Goal: Information Seeking & Learning: Check status

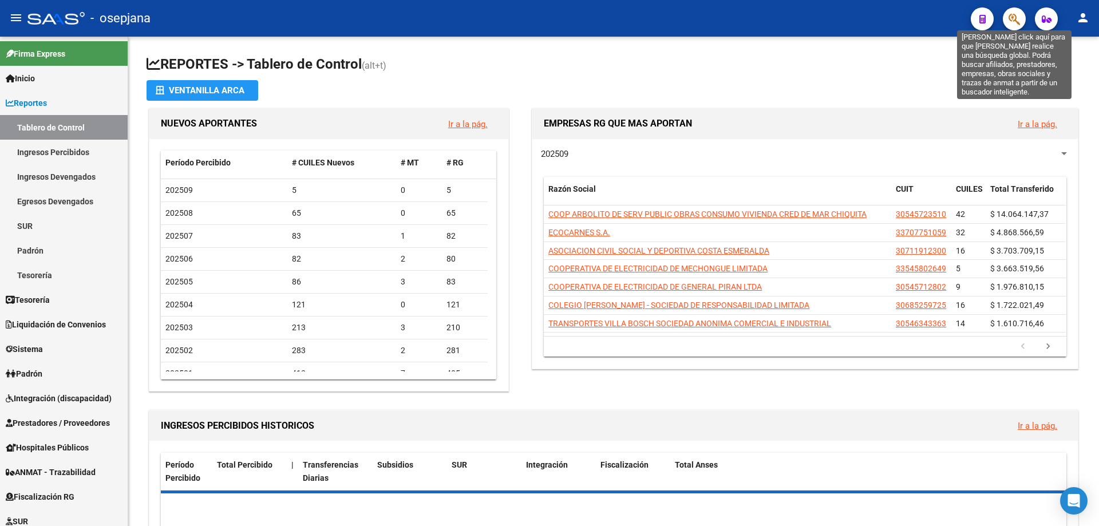
click at [1012, 19] on icon "button" at bounding box center [1013, 19] width 11 height 13
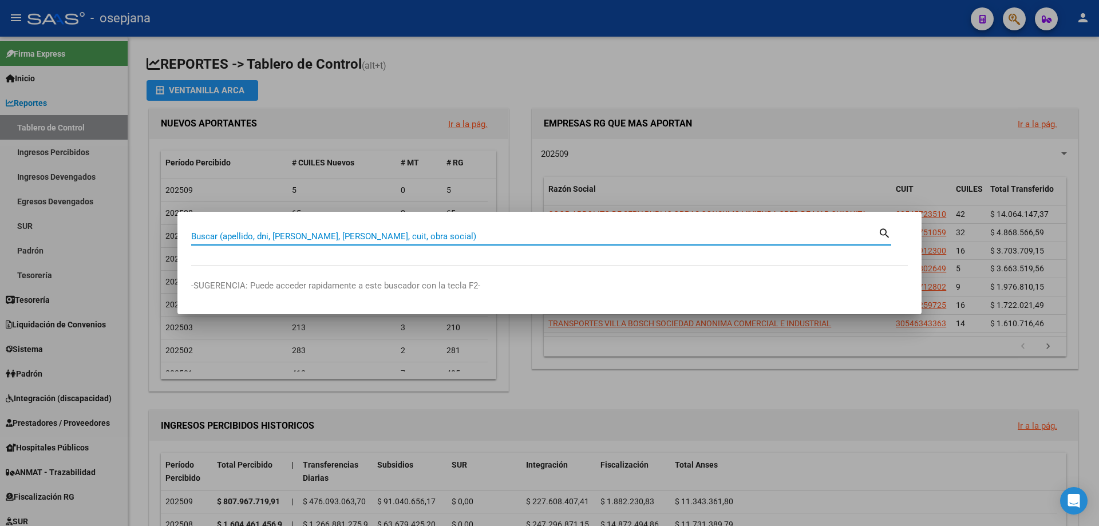
paste input "30711687854"
type input "30711687854"
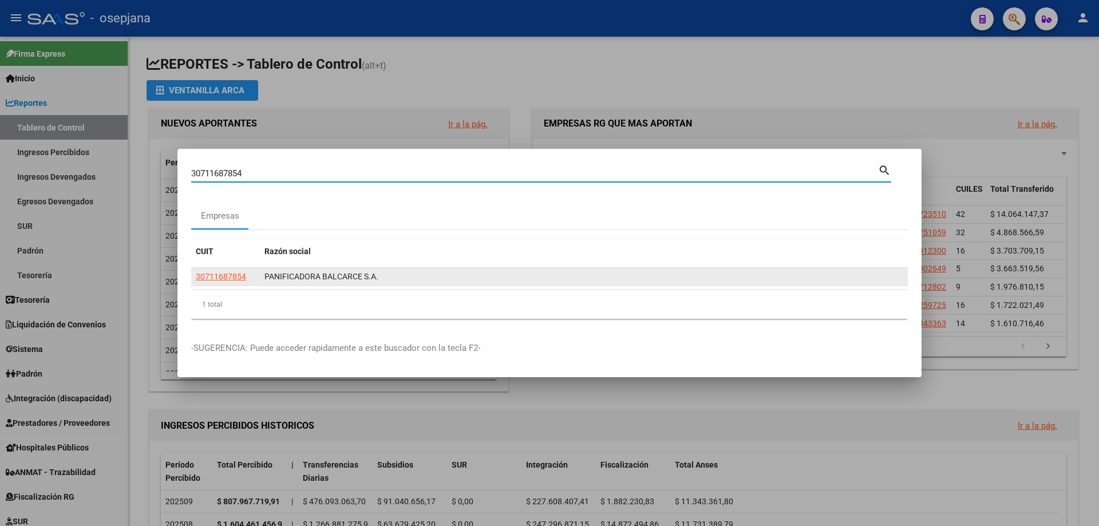
click at [219, 280] on span "30711687854" at bounding box center [221, 276] width 50 height 9
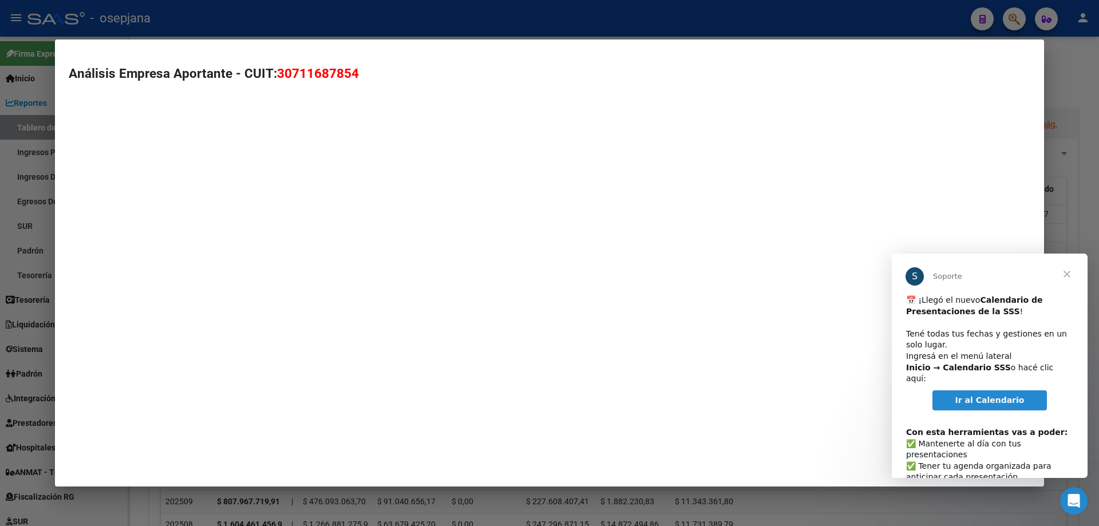
click at [220, 278] on mat-dialog-container "Análisis Empresa Aportante - CUIT: 30711687854" at bounding box center [549, 262] width 989 height 447
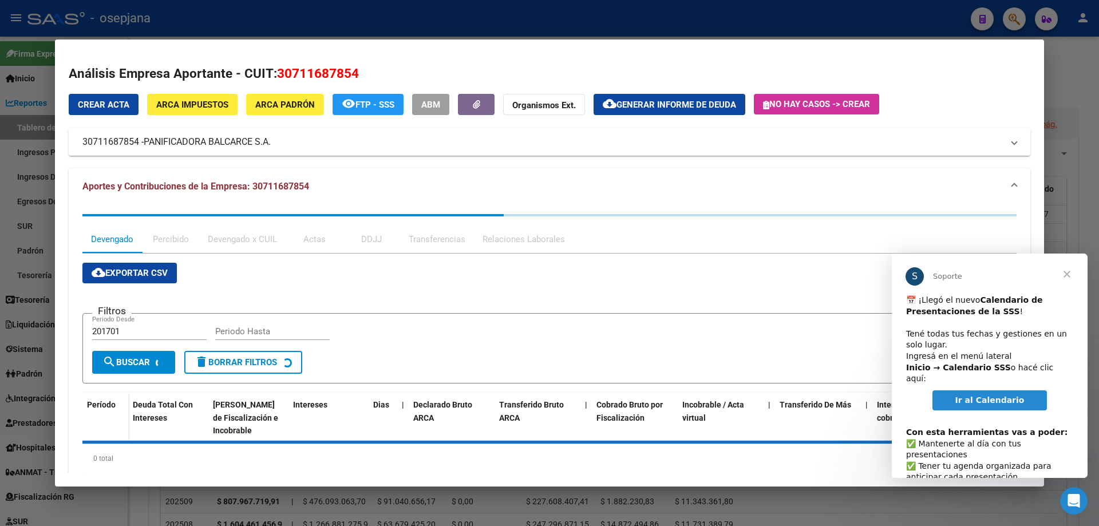
click at [1067, 274] on span "Cerrar" at bounding box center [1066, 274] width 41 height 41
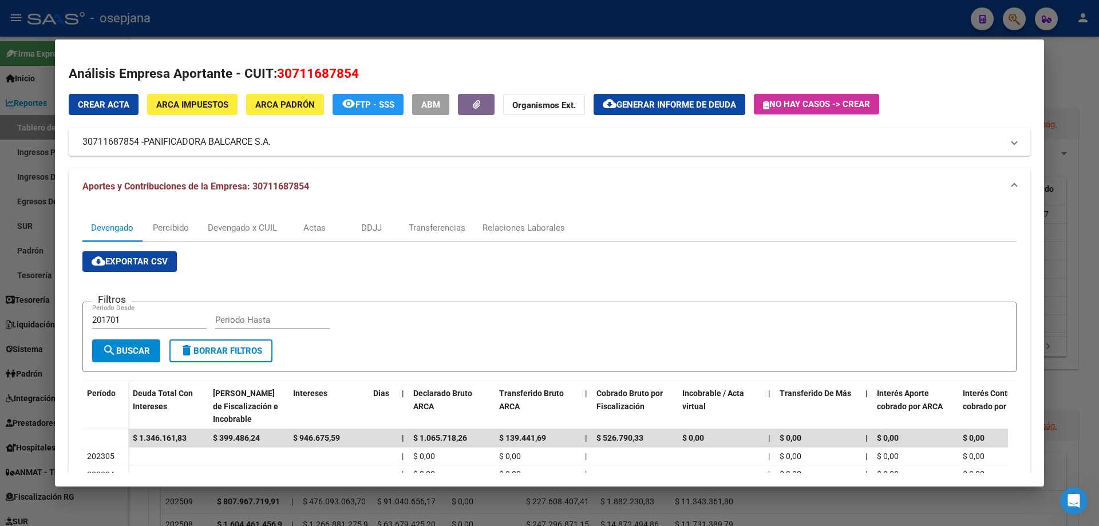
scroll to position [240, 0]
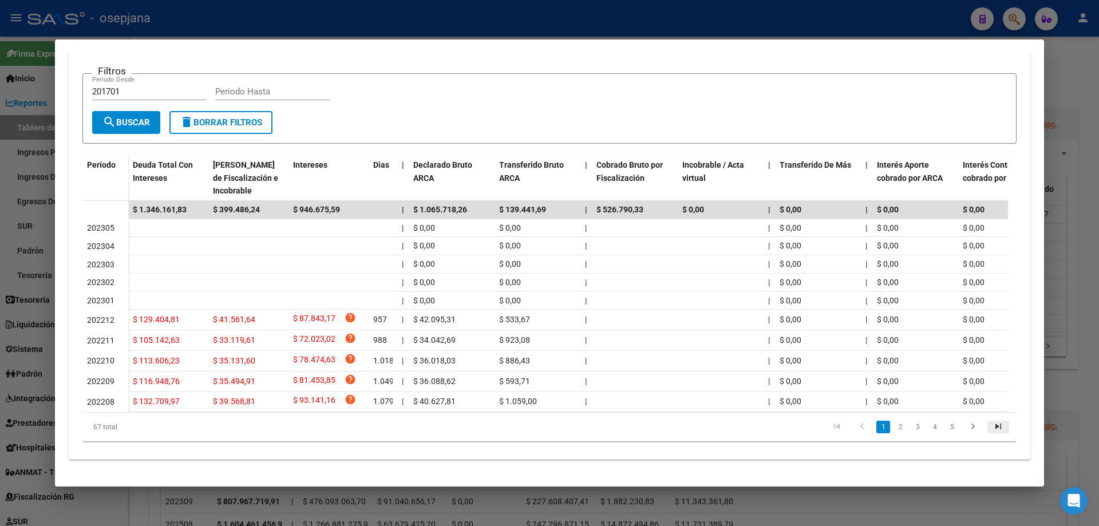
click at [991, 425] on icon "go to last page" at bounding box center [998, 428] width 15 height 14
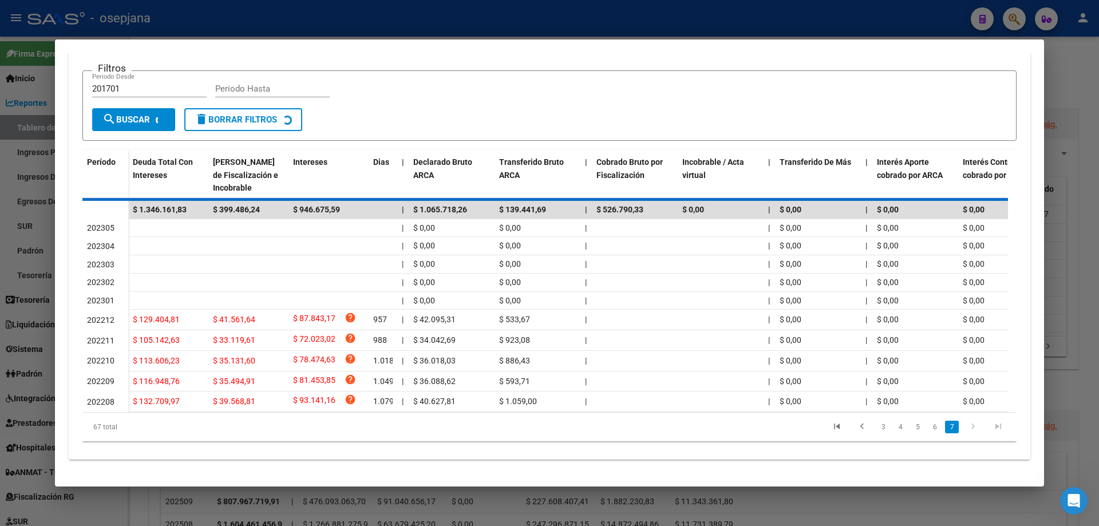
scroll to position [171, 0]
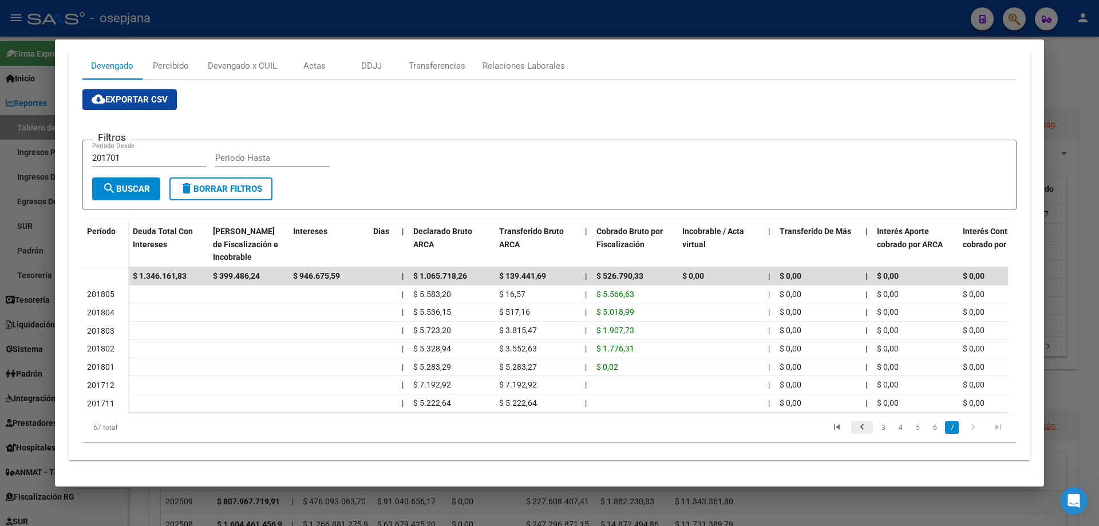
click at [854, 425] on icon "go to previous page" at bounding box center [861, 429] width 15 height 14
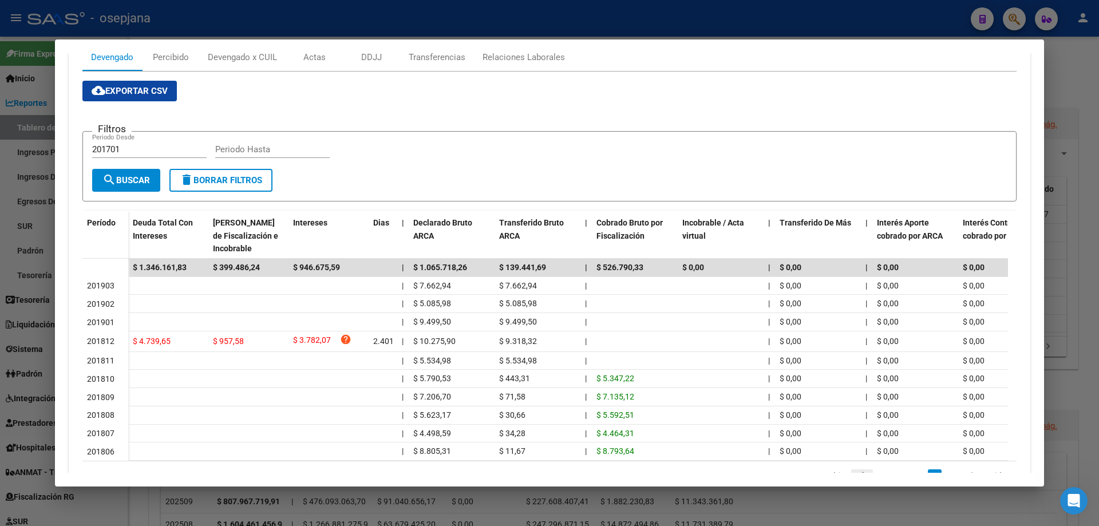
click at [854, 425] on datatable-body-cell "$ 0,00" at bounding box center [818, 434] width 86 height 18
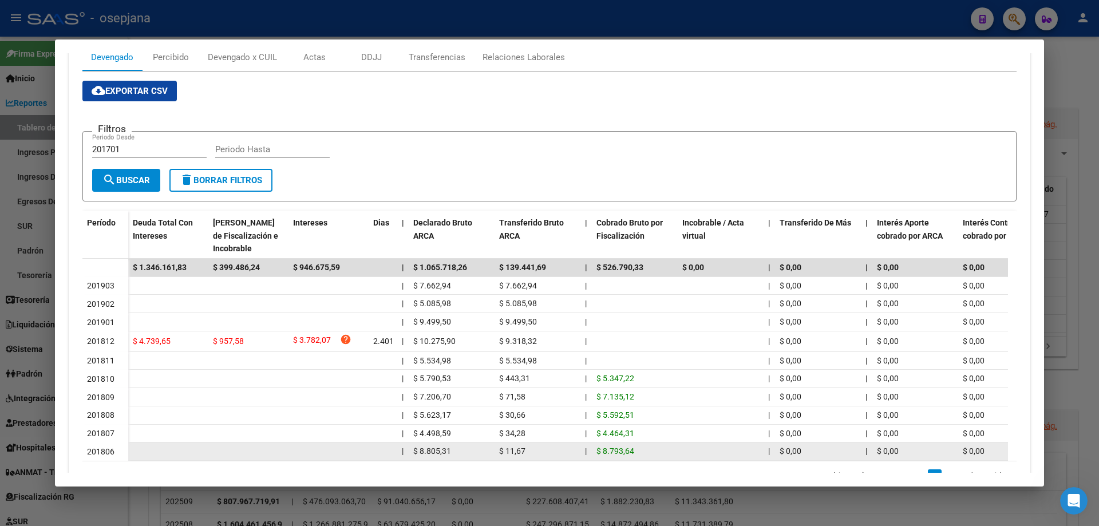
scroll to position [228, 0]
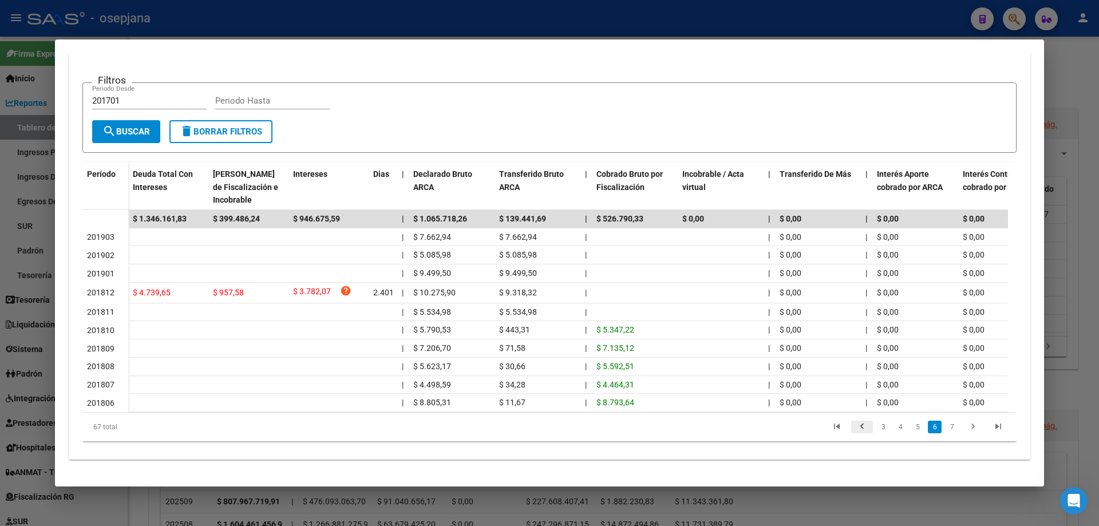
click at [854, 427] on icon "go to previous page" at bounding box center [861, 428] width 15 height 14
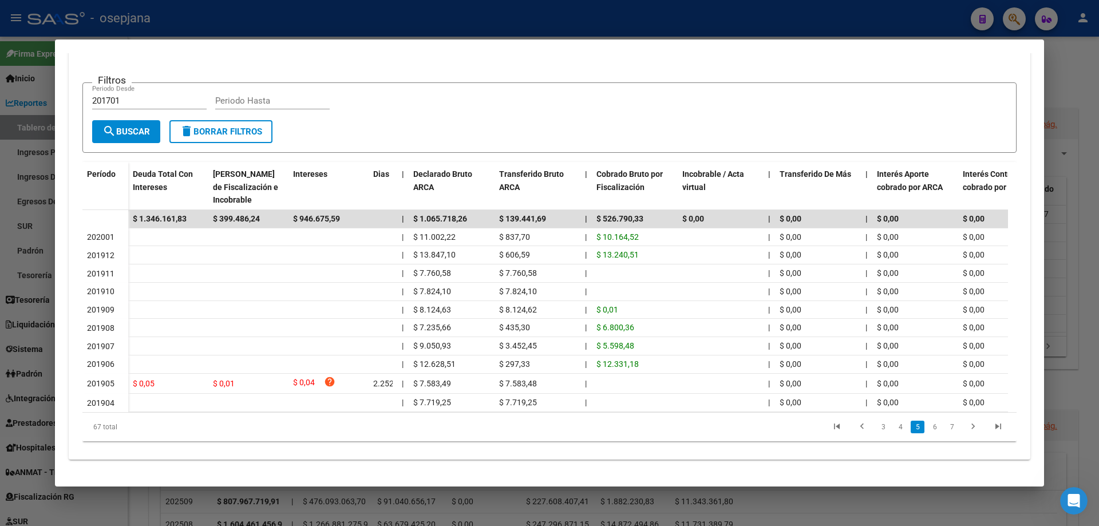
scroll to position [0, 0]
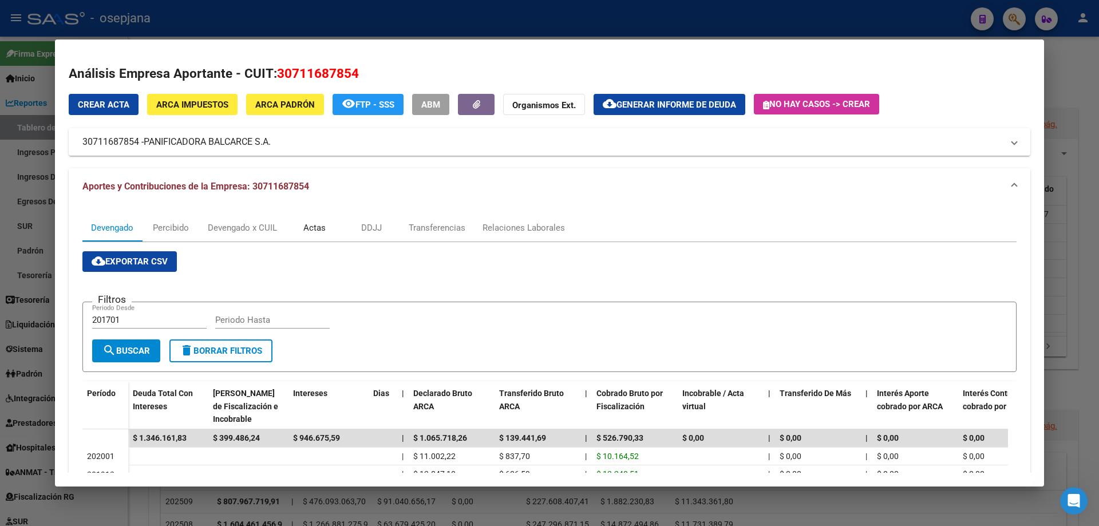
click at [325, 224] on div "Actas" at bounding box center [314, 227] width 22 height 13
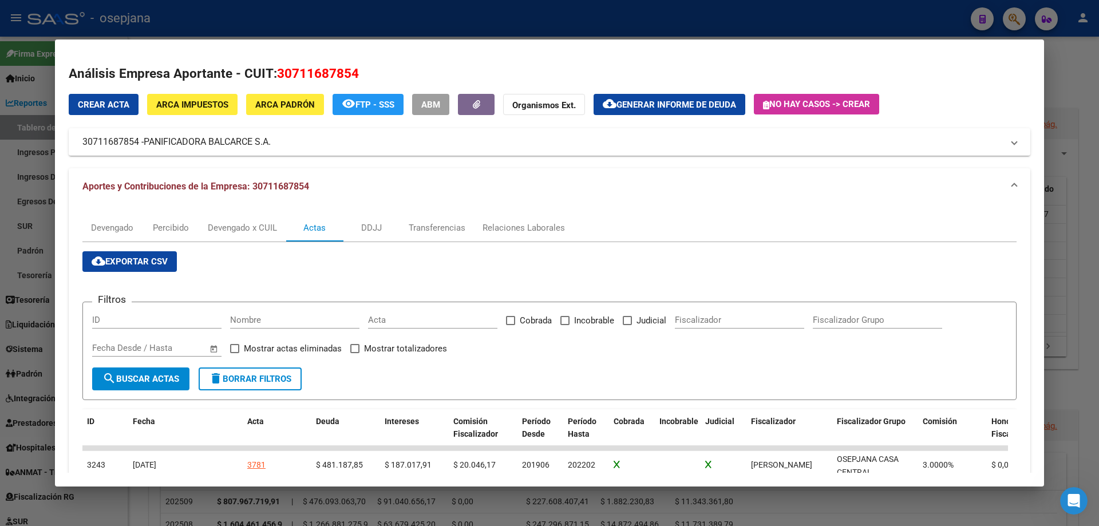
scroll to position [97, 0]
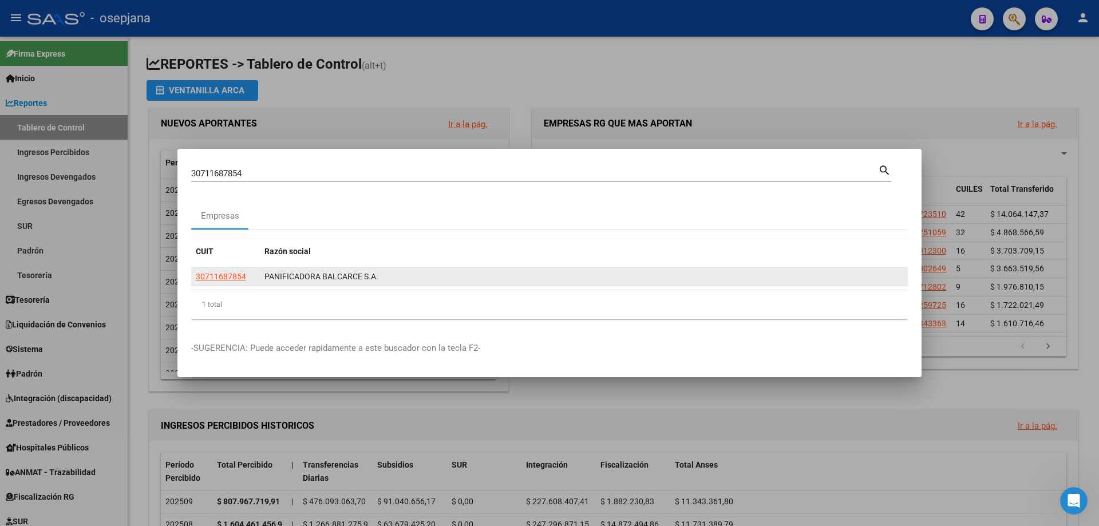
click at [246, 278] on div "30711687854" at bounding box center [226, 276] width 60 height 13
click at [222, 278] on span "30711687854" at bounding box center [221, 276] width 50 height 9
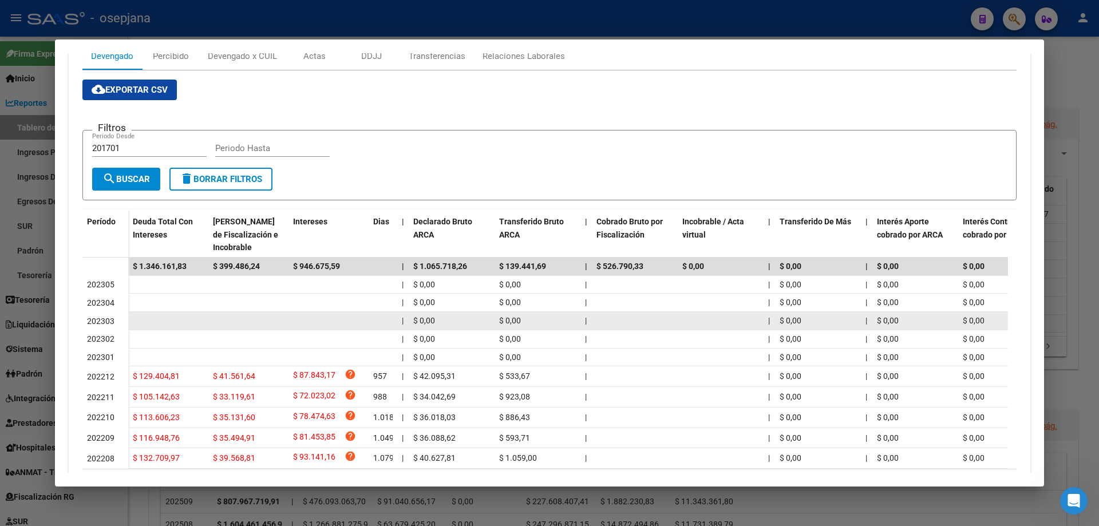
scroll to position [240, 0]
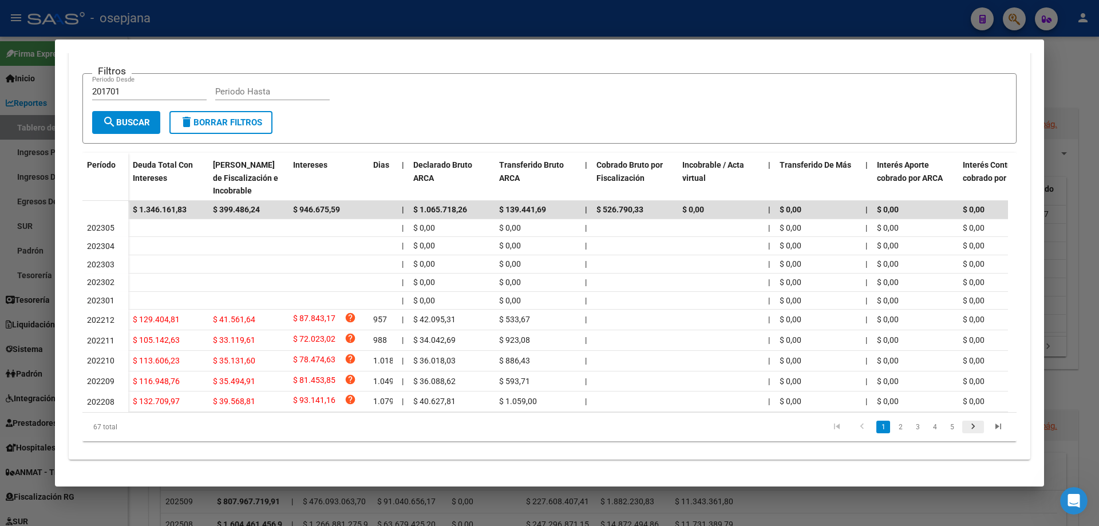
click at [965, 425] on icon "go to next page" at bounding box center [972, 428] width 15 height 14
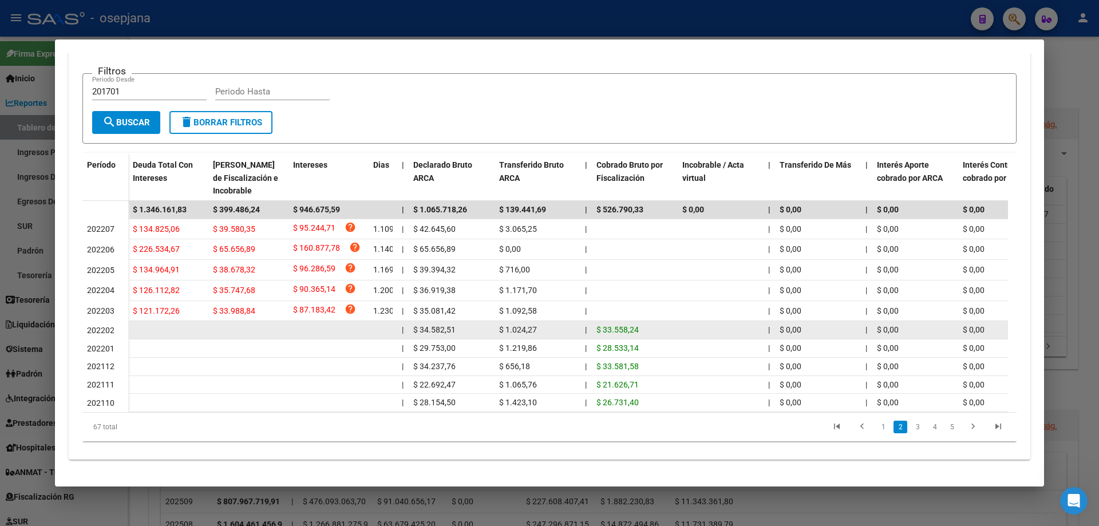
scroll to position [183, 0]
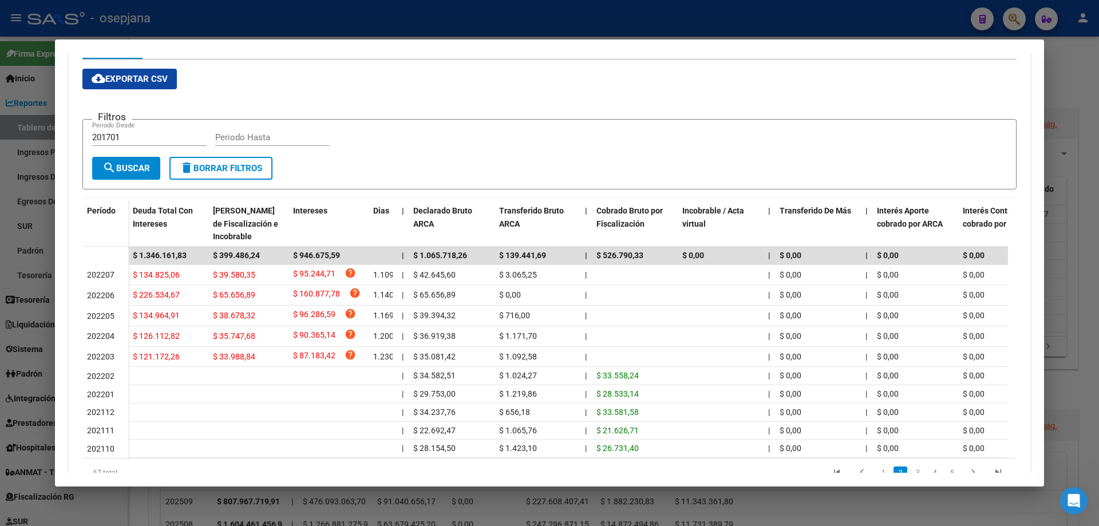
click at [361, 13] on div at bounding box center [549, 263] width 1099 height 526
